Goal: Task Accomplishment & Management: Complete application form

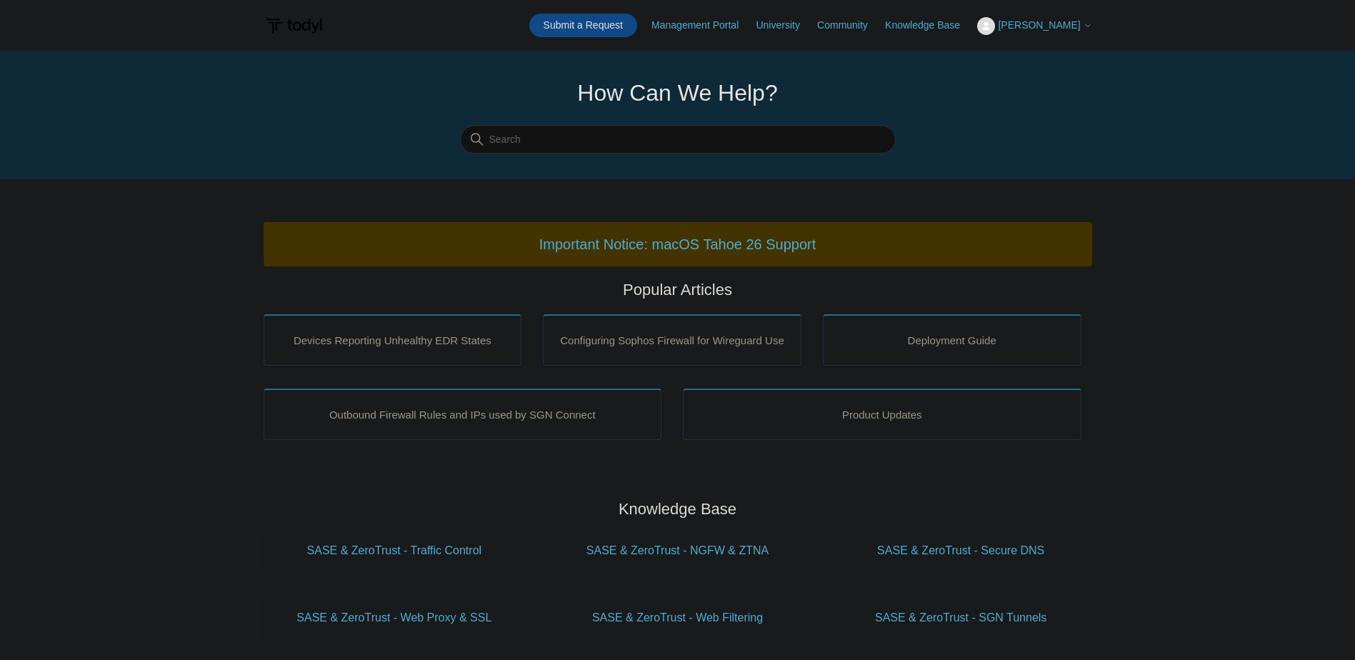
click at [637, 28] on link "Submit a Request" at bounding box center [583, 26] width 108 height 24
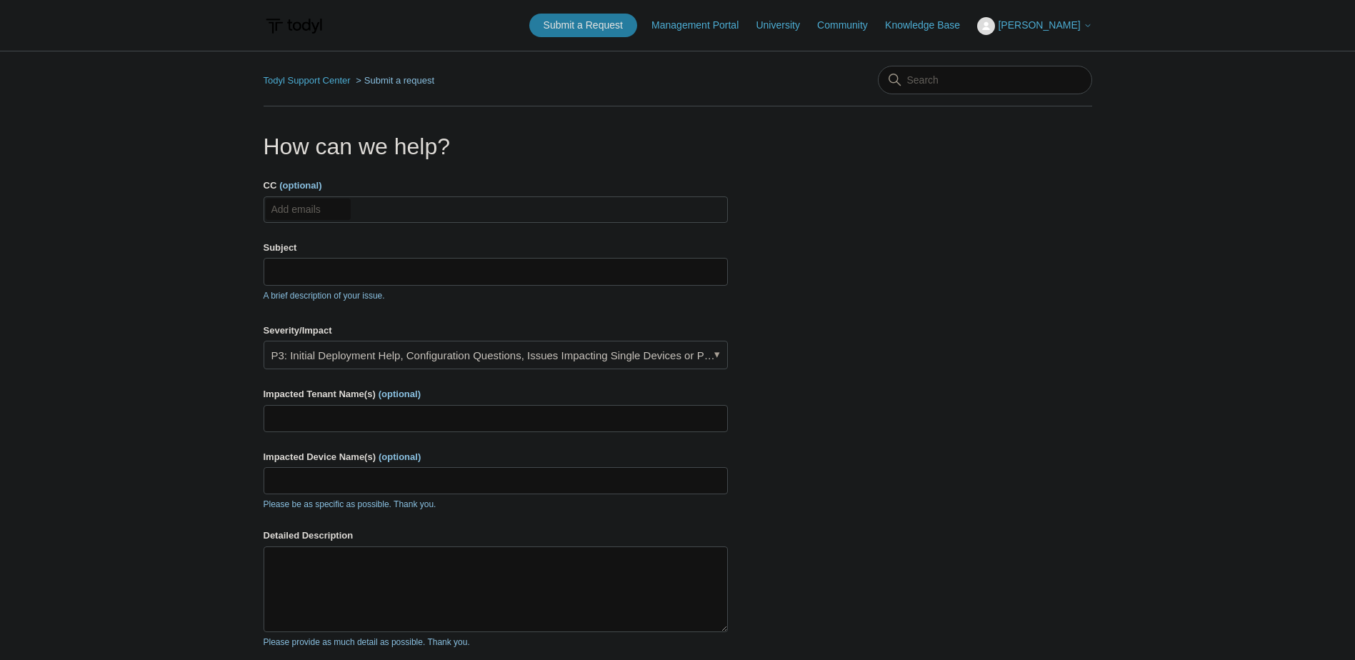
click at [292, 210] on input "CC (optional)" at bounding box center [308, 209] width 85 height 21
type input "help@nextperimeter.com"
click at [388, 278] on input "Subject" at bounding box center [496, 271] width 464 height 27
type input "M"
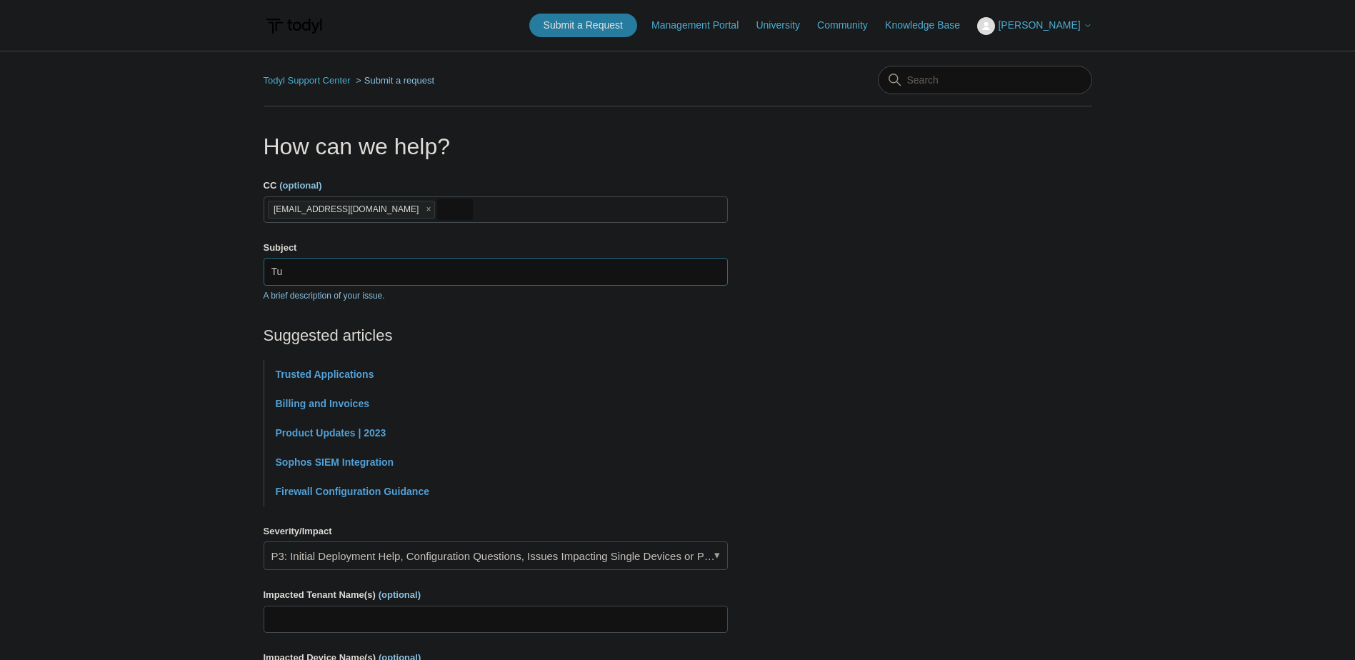
type input "T"
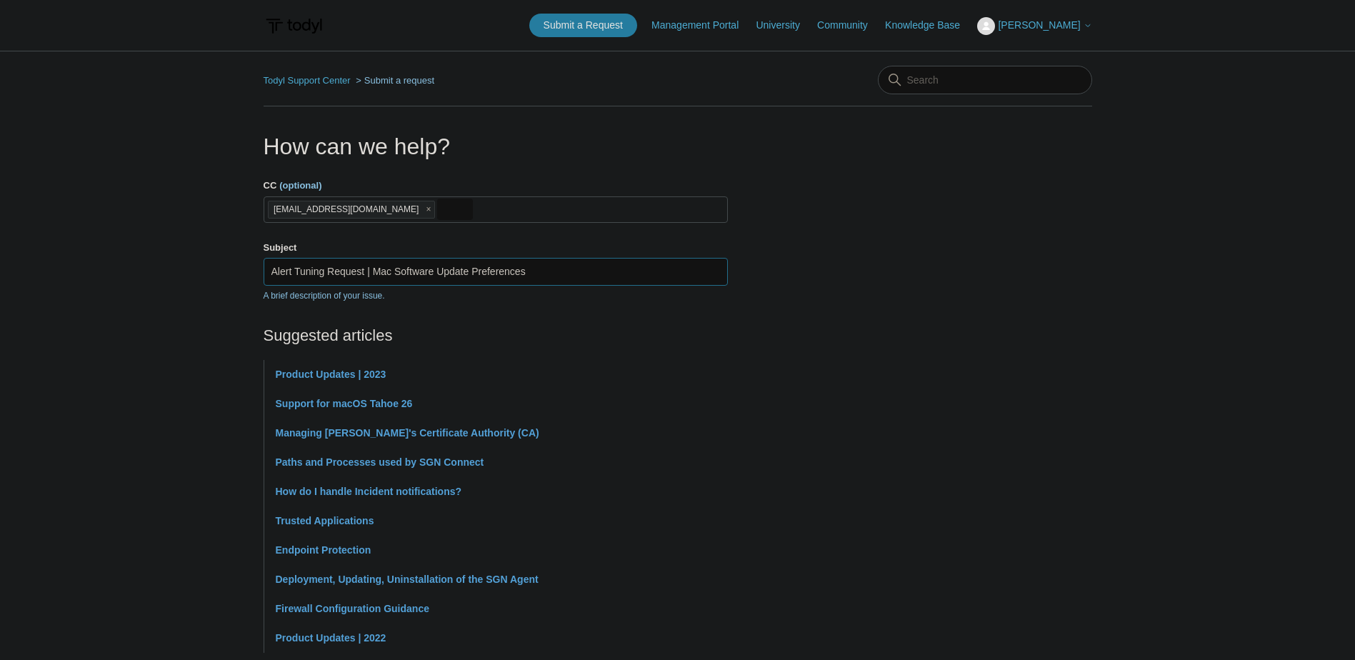
click at [584, 261] on input "Alert Tuning Request | Mac Software Update Preferences" at bounding box center [496, 271] width 464 height 27
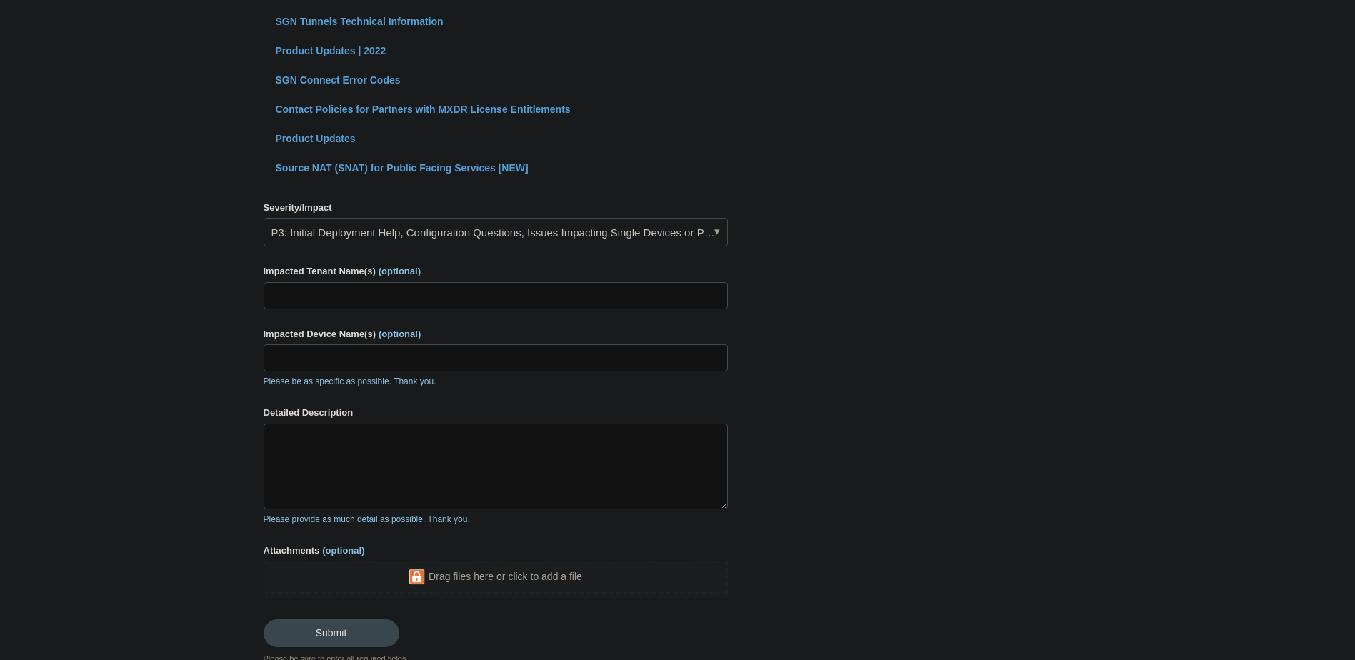
scroll to position [500, 0]
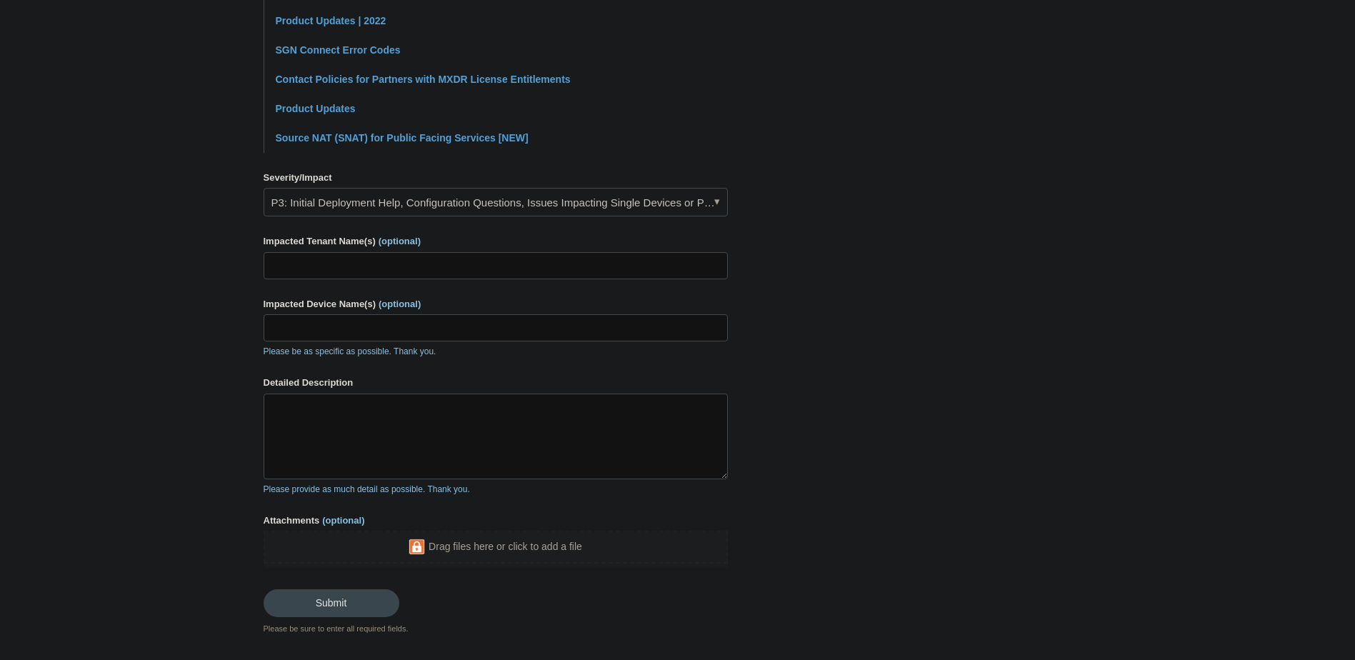
type input "Alert Tuning Request | Mac Software Update Preferences Changed by Ninja RMM"
click at [359, 261] on input "Impacted Tenant Name(s) (optional)" at bounding box center [496, 265] width 464 height 27
type input "Impacts multiple tenants"
click at [326, 452] on textarea "Detailed Description" at bounding box center [496, 437] width 464 height 86
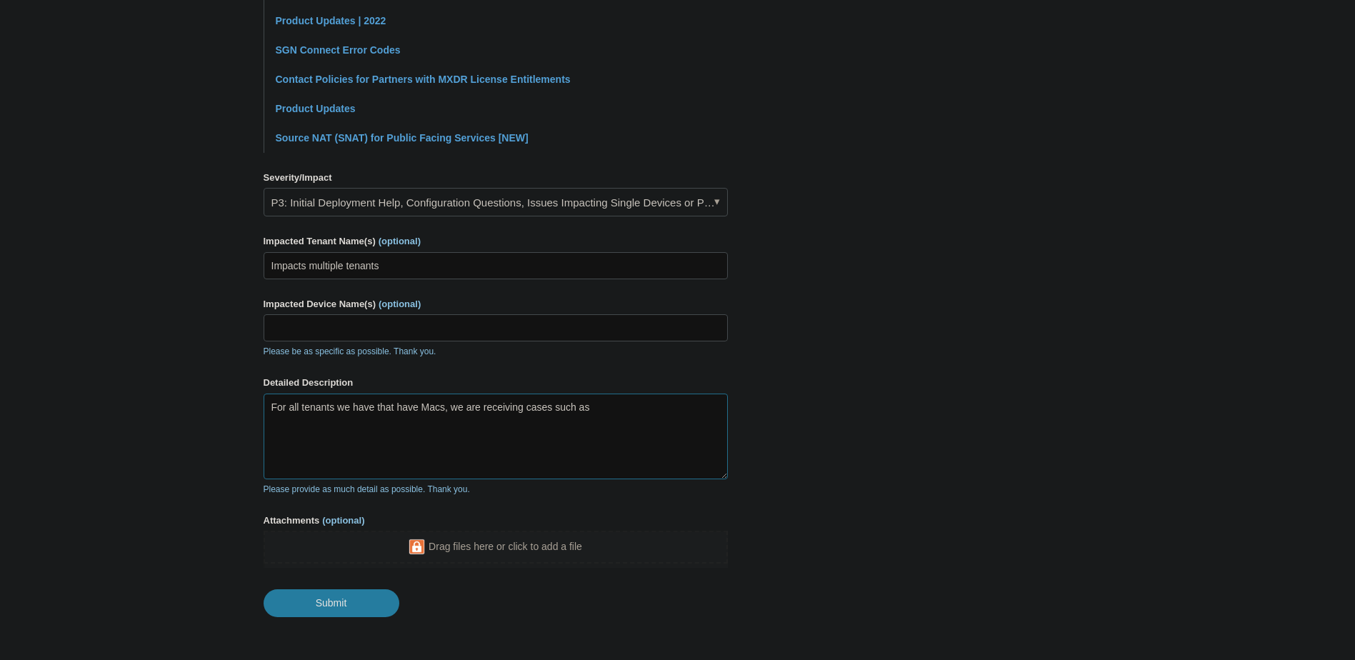
paste textarea "0080433484398606"
click at [620, 453] on textarea "For all tenants we have that have Macs, we are receiving cases such as 00804334…" at bounding box center [496, 437] width 464 height 86
paste textarea ""defaults write /Library/Preferences/com.apple.SoftwareUpdate.plist AutomaticDo…"
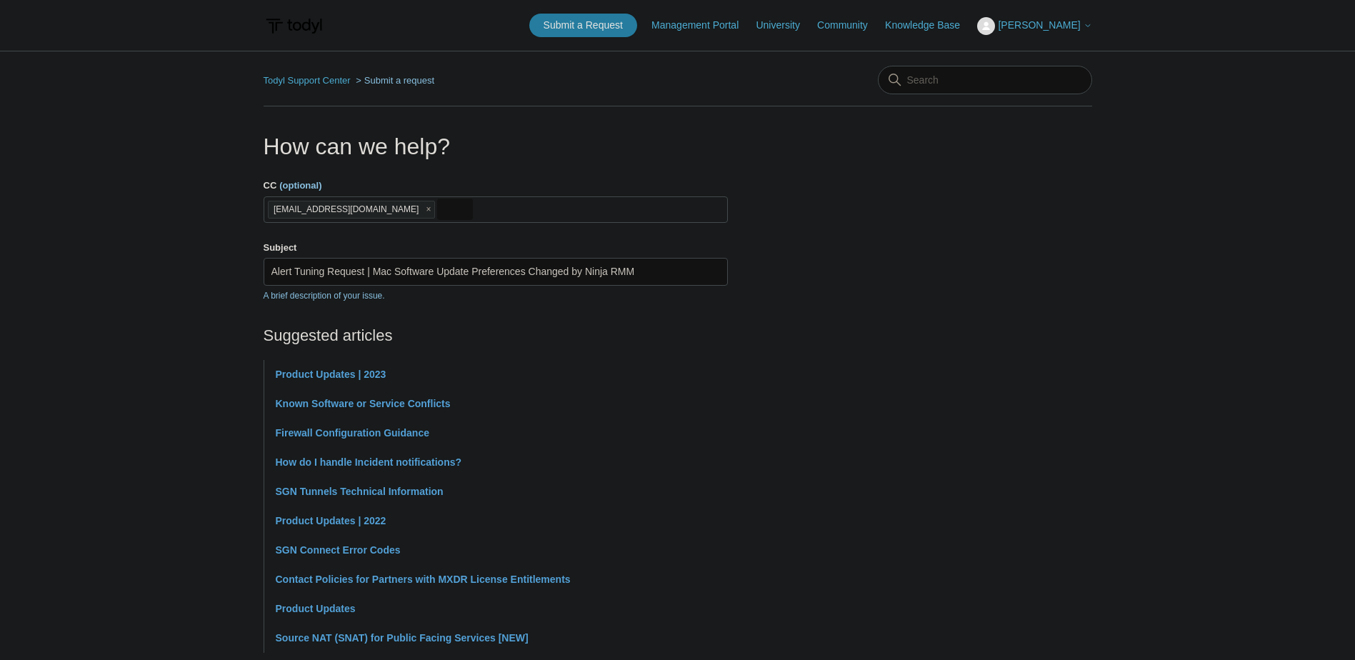
scroll to position [557, 0]
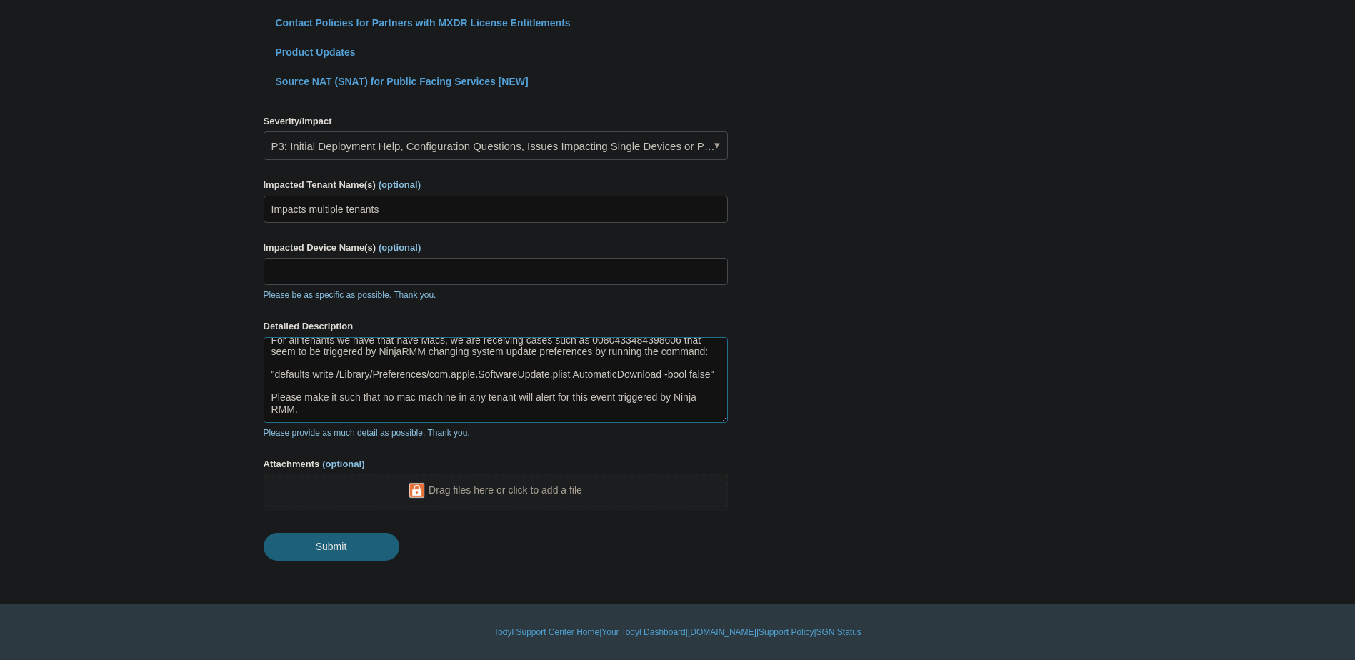
type textarea "For all tenants we have that have Macs, we are receiving cases such as 00804334…"
click at [311, 553] on input "Submit" at bounding box center [332, 547] width 136 height 29
